Goal: Feedback & Contribution: Submit feedback/report problem

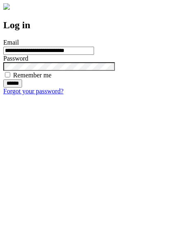
type input "**********"
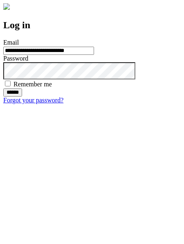
click at [22, 97] on input "******" at bounding box center [12, 92] width 19 height 8
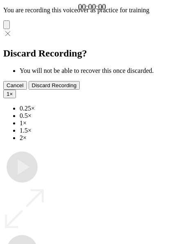
type input "**********"
